Goal: Information Seeking & Learning: Learn about a topic

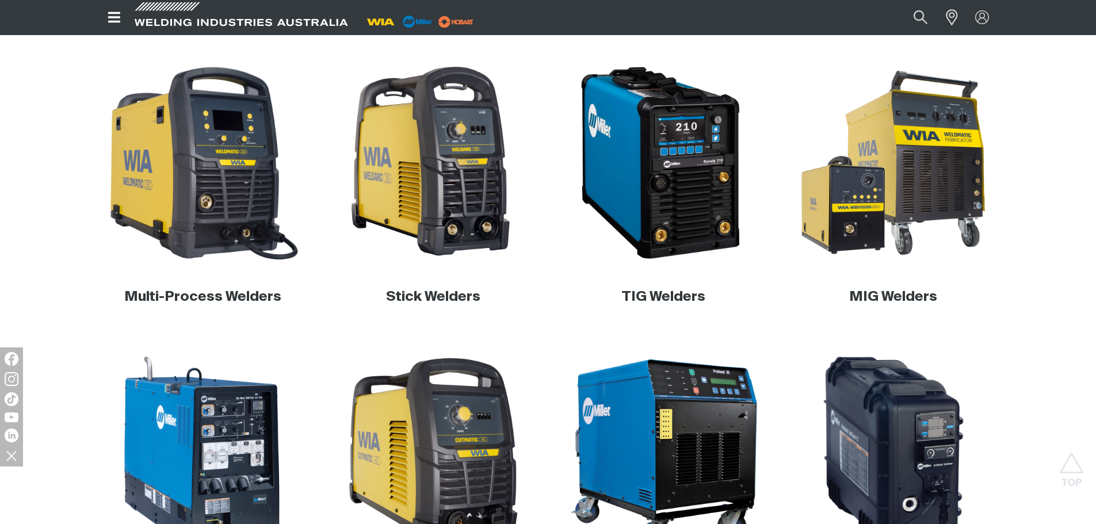
scroll to position [345, 0]
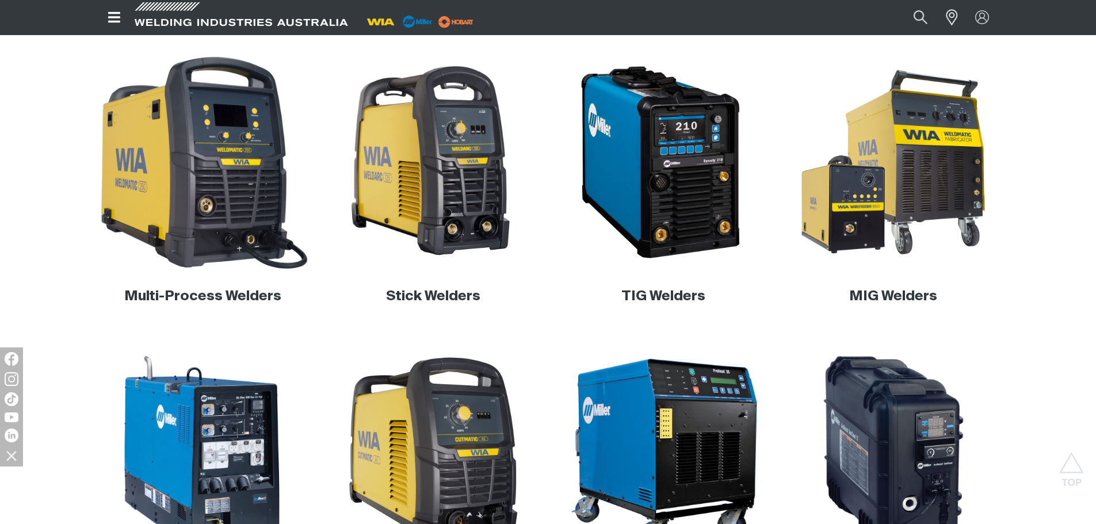
click at [240, 234] on img at bounding box center [203, 162] width 220 height 220
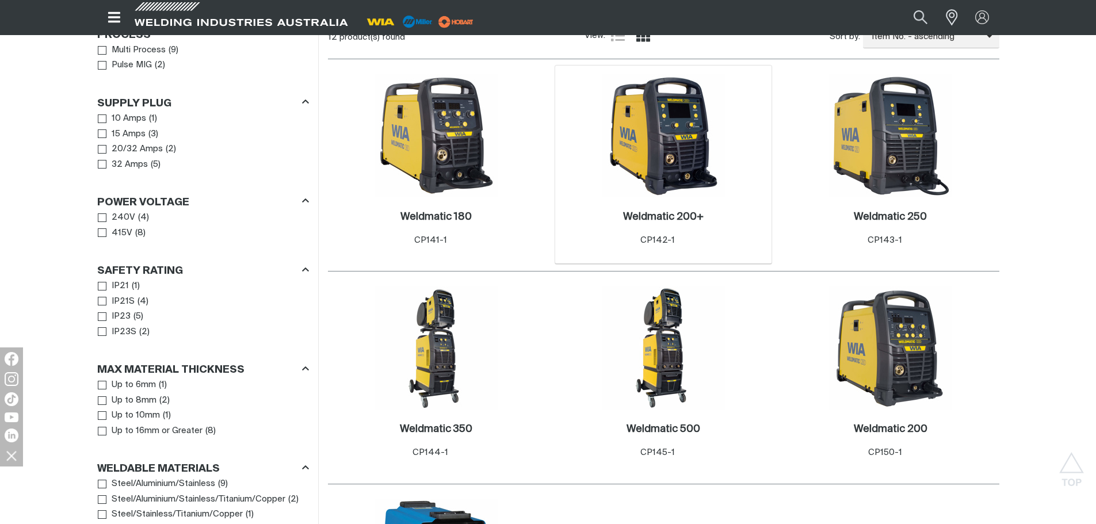
scroll to position [576, 0]
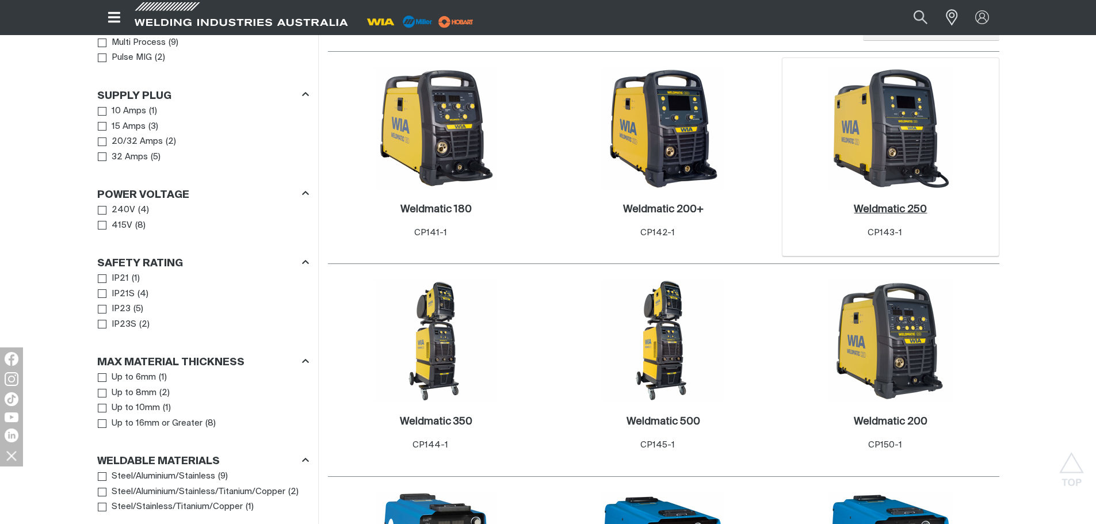
click at [924, 204] on h2 "Weldmatic 250 ." at bounding box center [890, 209] width 73 height 10
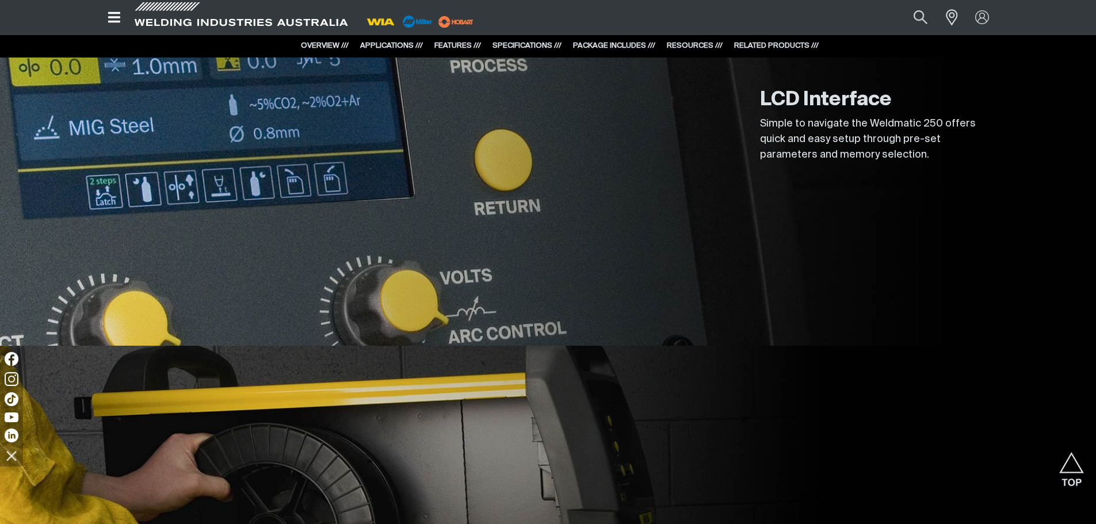
scroll to position [2878, 0]
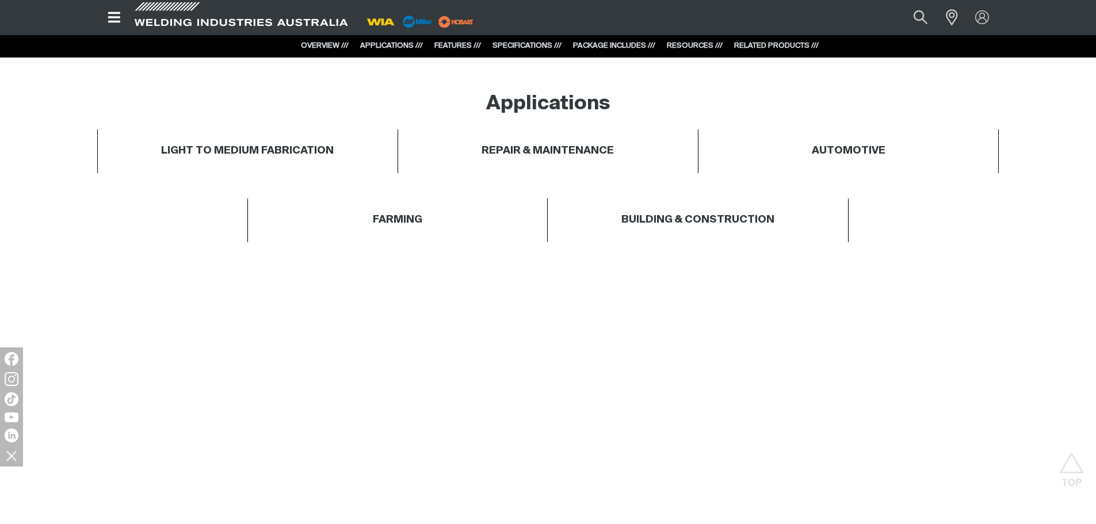
scroll to position [633, 0]
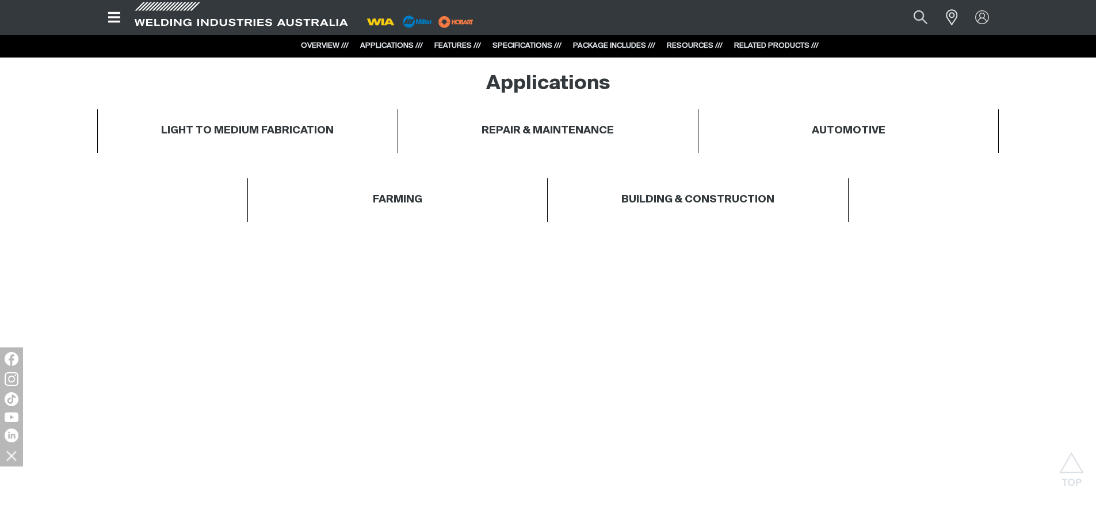
click at [516, 40] on div "OVERVIEW /// APPLICATIONS /// FEATURES /// SPECIFICATIONS /// PACKAGE INCLUDES …" at bounding box center [548, 46] width 541 height 23
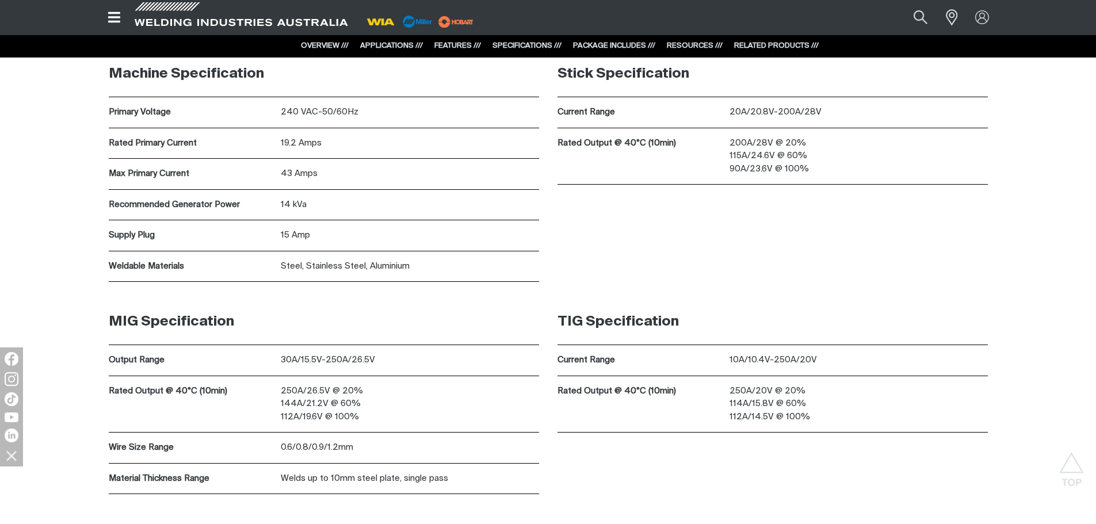
scroll to position [3799, 0]
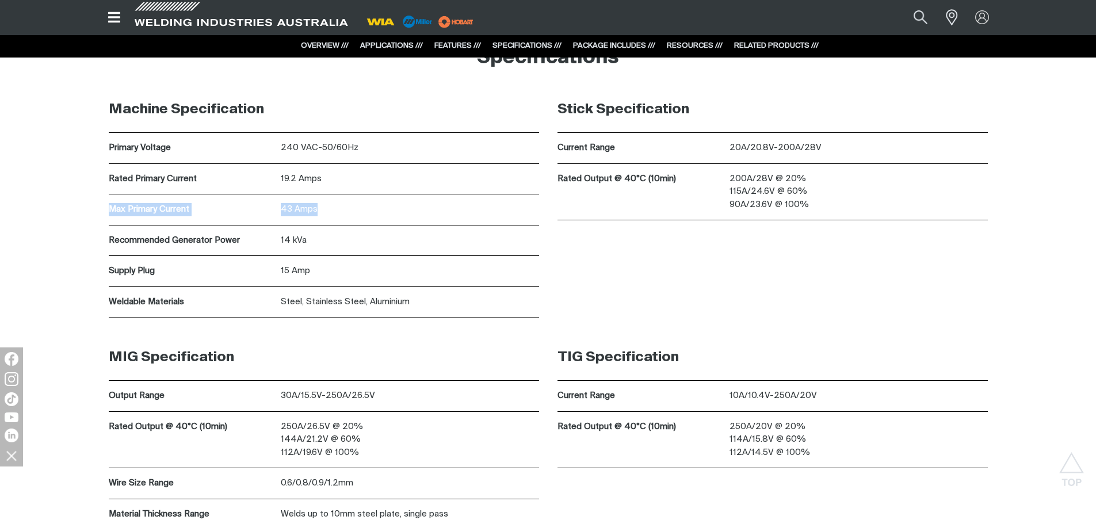
drag, startPoint x: 342, startPoint y: 215, endPoint x: 102, endPoint y: 216, distance: 239.4
click at [102, 216] on div "Machine Specification Primary Voltage 240 VAC-50/60Hz Rated Primary Current 19.…" at bounding box center [324, 202] width 449 height 231
click at [386, 252] on div "14 kVa" at bounding box center [410, 241] width 258 height 31
drag, startPoint x: 363, startPoint y: 177, endPoint x: 100, endPoint y: 179, distance: 263.6
click at [100, 179] on div "Machine Specification Primary Voltage 240 VAC-50/60Hz Rated Primary Current 19.…" at bounding box center [324, 202] width 449 height 231
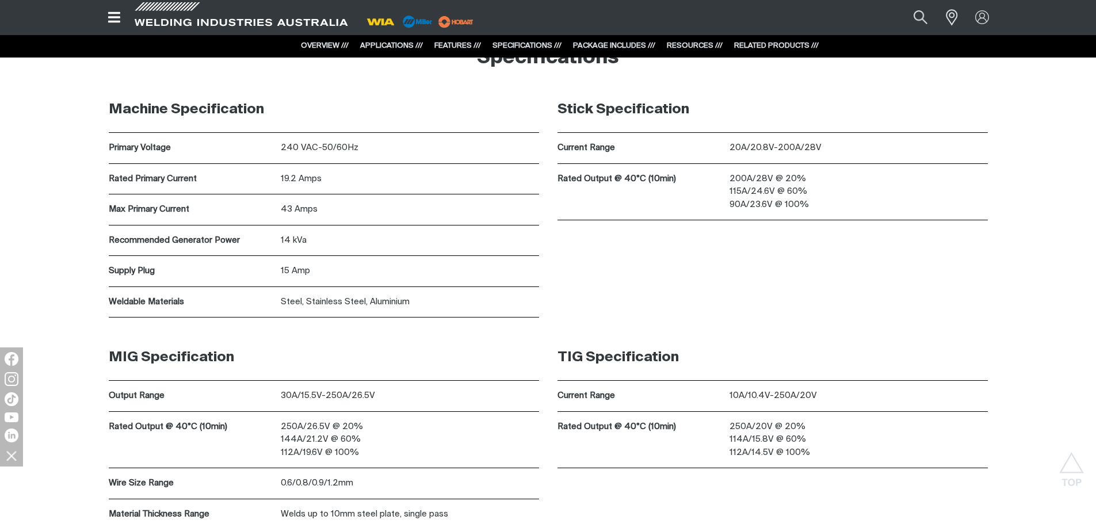
click at [433, 252] on div "14 kVa" at bounding box center [410, 241] width 258 height 31
drag, startPoint x: 333, startPoint y: 217, endPoint x: 93, endPoint y: 214, distance: 239.4
click at [93, 214] on div "Machine Specification Primary Voltage 240 VAC-50/60Hz Rated Primary Current 19.…" at bounding box center [548, 211] width 921 height 248
click at [429, 251] on div "14 kVa" at bounding box center [410, 241] width 258 height 31
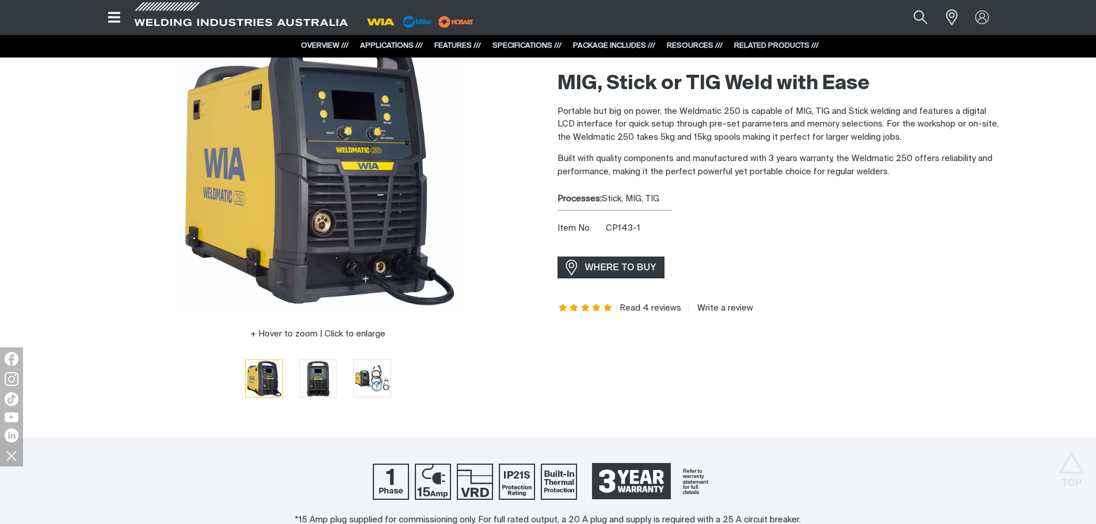
scroll to position [0, 0]
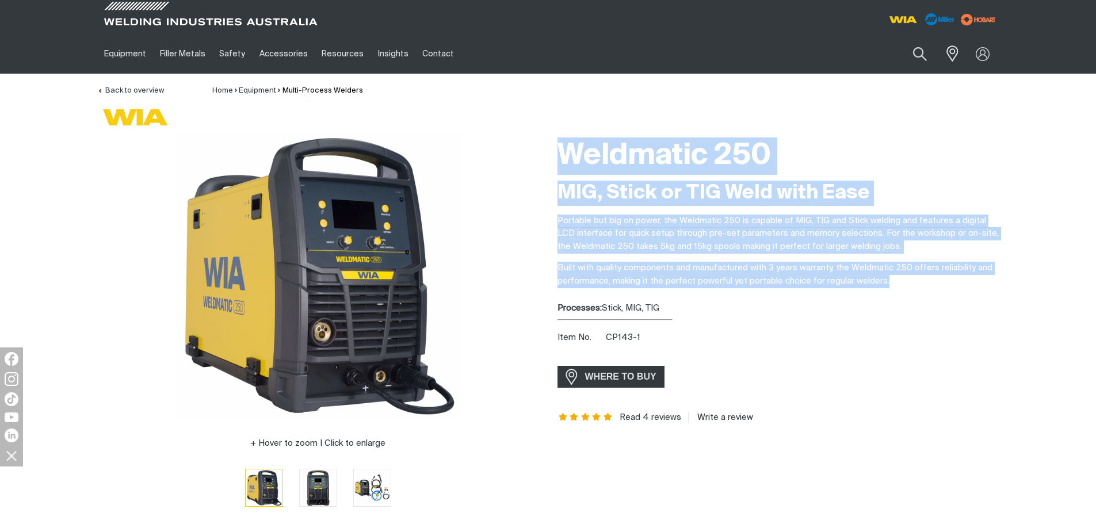
drag, startPoint x: 889, startPoint y: 283, endPoint x: 546, endPoint y: 150, distance: 367.3
click at [546, 150] on div "Hover to zoom | Click to enlarge Weldmatic 250 MIG, Stick or TIG Weld with Ease…" at bounding box center [548, 327] width 921 height 391
click at [520, 133] on div at bounding box center [318, 276] width 442 height 288
click at [831, 132] on div "Weldmatic 250" at bounding box center [779, 156] width 442 height 49
